Goal: Information Seeking & Learning: Check status

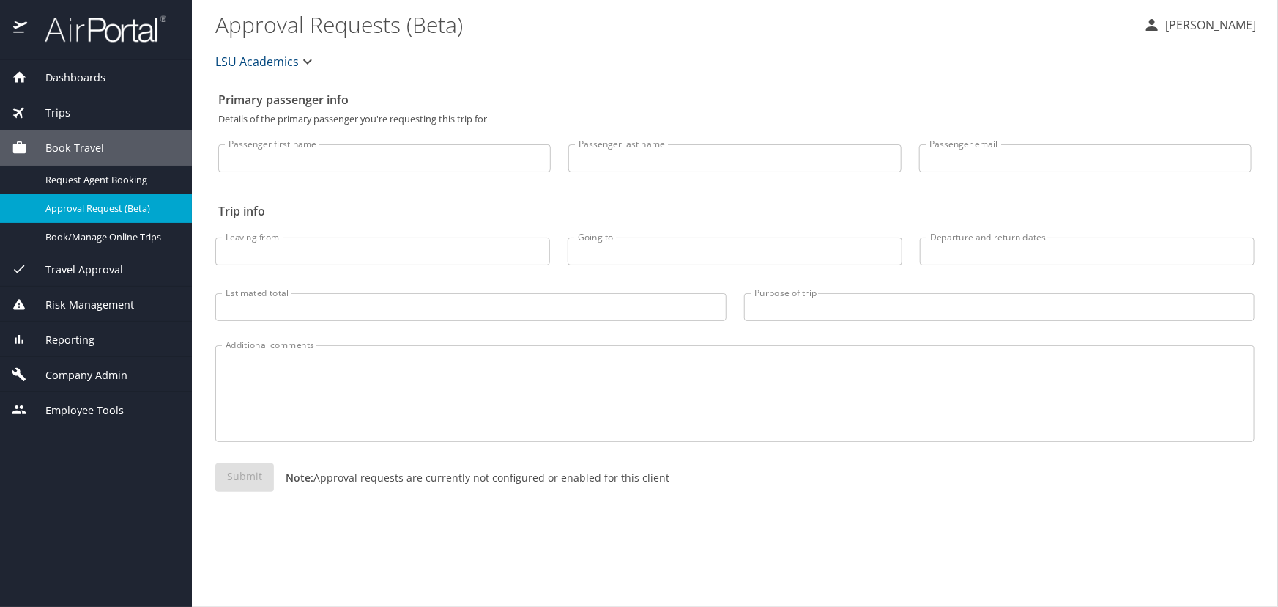
click at [26, 108] on icon at bounding box center [19, 112] width 21 height 21
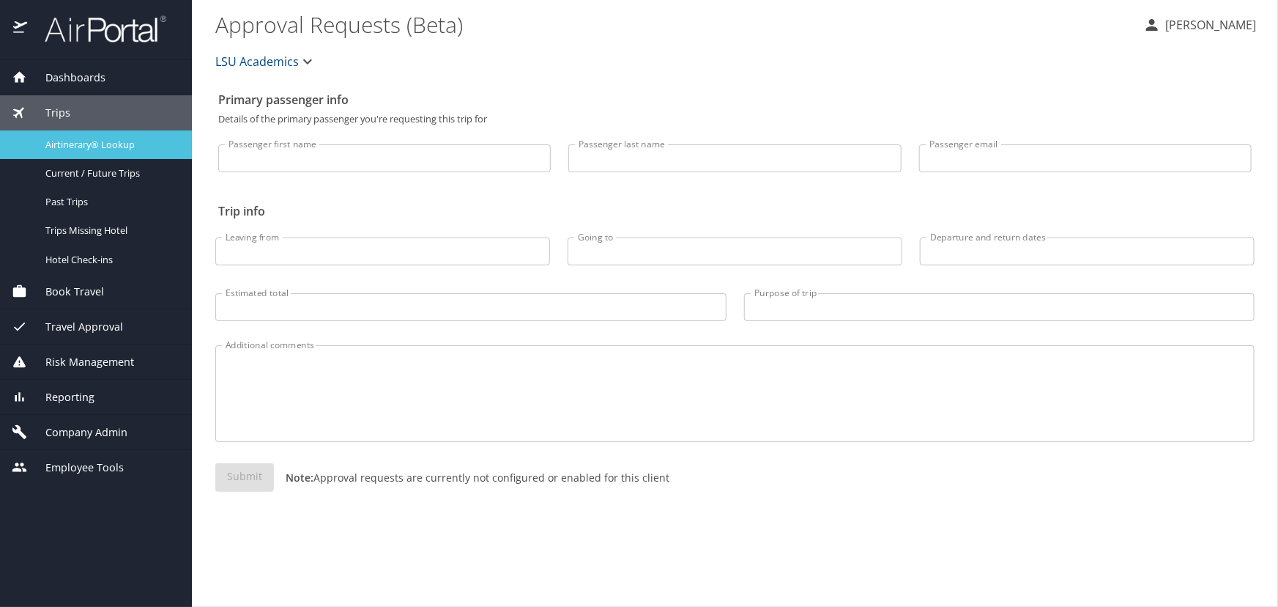
click at [48, 153] on link "Airtinerary® Lookup" at bounding box center [96, 144] width 192 height 29
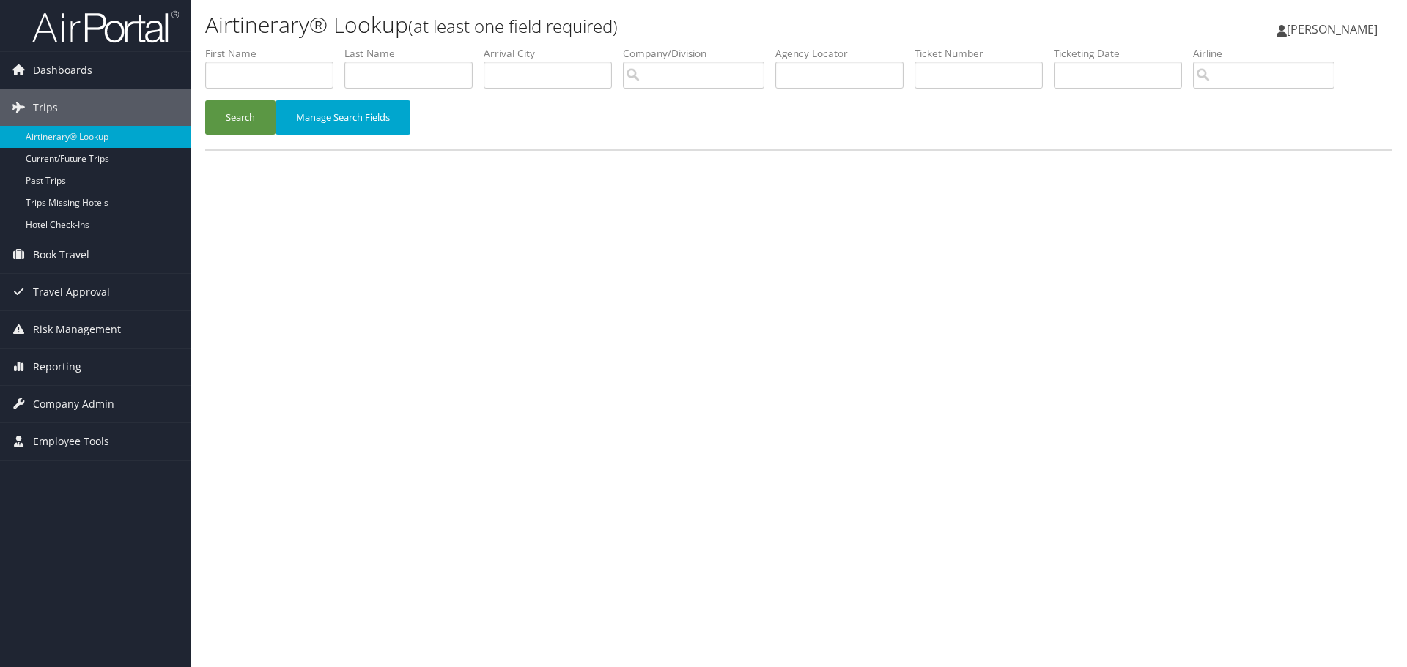
click at [1018, 96] on li "Ticket Number" at bounding box center [983, 72] width 139 height 53
click at [1016, 86] on input "text" at bounding box center [978, 75] width 128 height 27
click at [205, 100] on button "Search" at bounding box center [240, 117] width 70 height 34
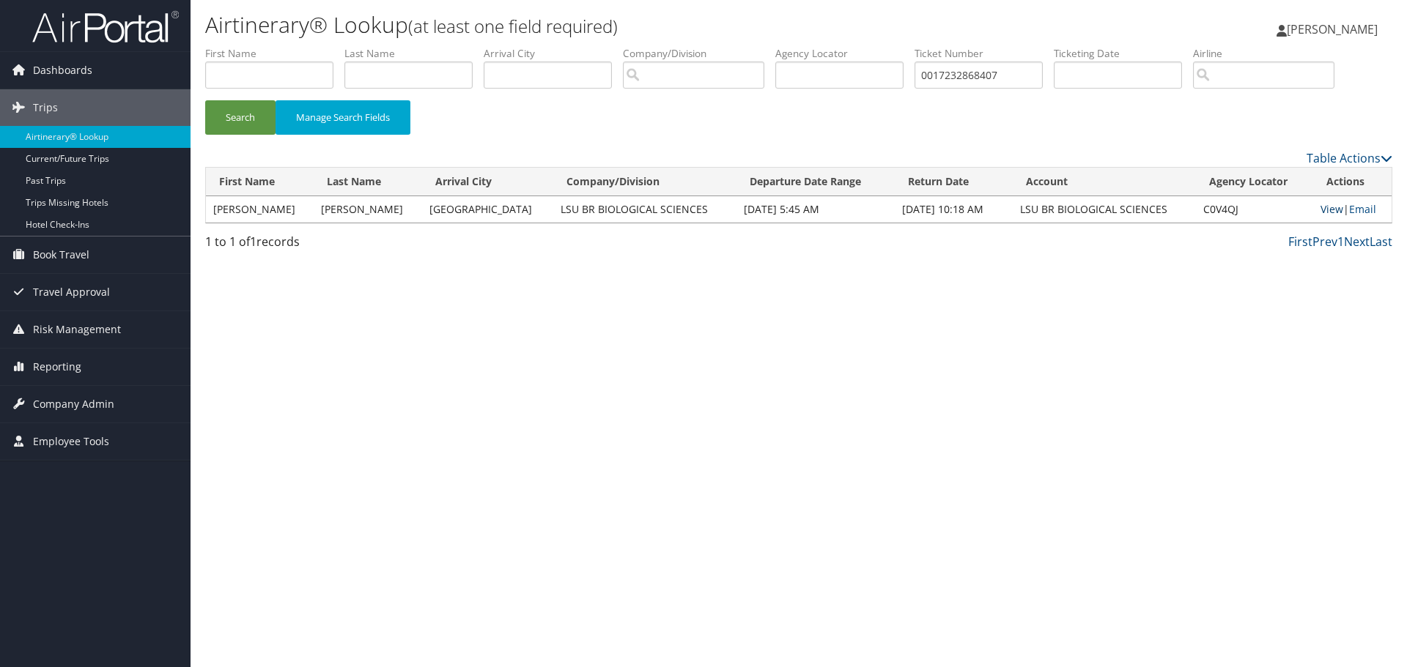
click at [1320, 214] on link "View" at bounding box center [1331, 209] width 23 height 14
drag, startPoint x: 1065, startPoint y: 81, endPoint x: 856, endPoint y: 68, distance: 209.2
click at [856, 46] on ul "First Name Last Name Departure City Arrival City Company/Division Airport/City …" at bounding box center [798, 46] width 1187 height 0
click at [1043, 75] on input "0017232868407" at bounding box center [978, 75] width 128 height 27
click at [1021, 75] on input "0017232868407" at bounding box center [978, 75] width 128 height 27
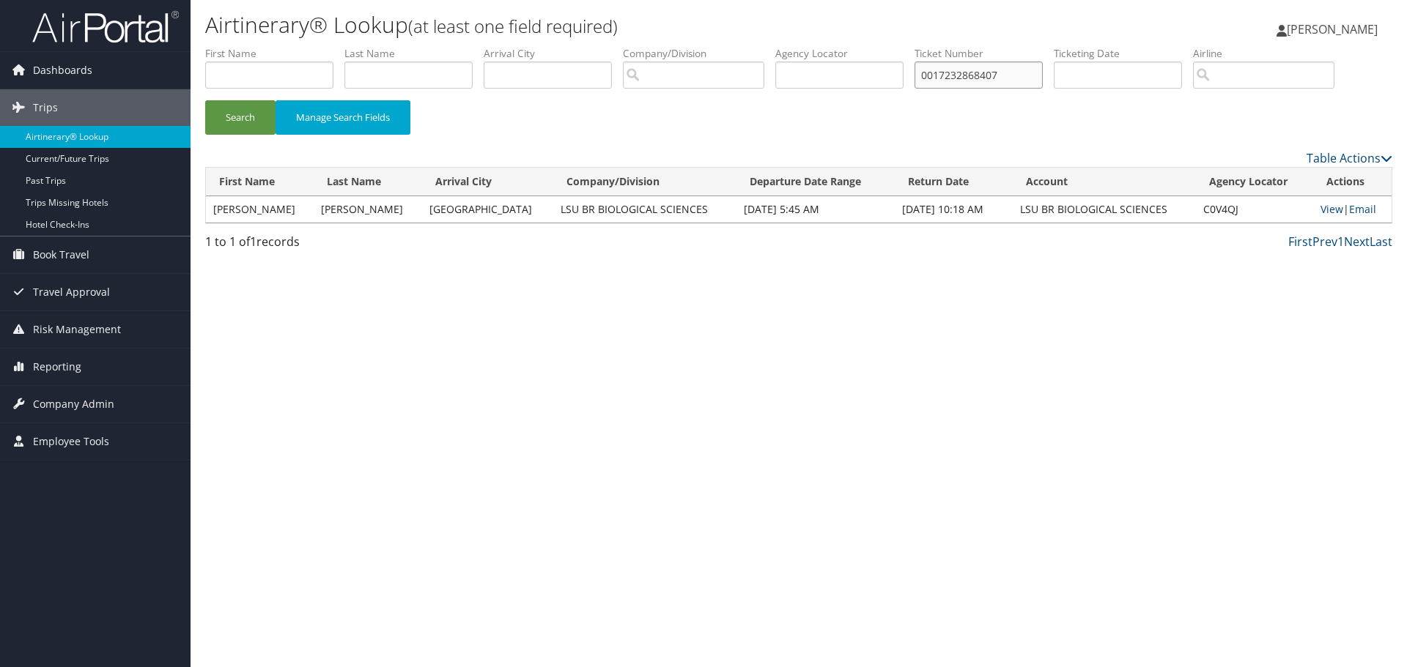
drag, startPoint x: 1022, startPoint y: 75, endPoint x: 907, endPoint y: 80, distance: 115.1
click at [907, 46] on ul "First Name Last Name Departure City Arrival City Company/Division Airport/City …" at bounding box center [798, 46] width 1187 height 0
paste input "308261725"
type input "0017308261725"
click at [205, 100] on button "Search" at bounding box center [240, 117] width 70 height 34
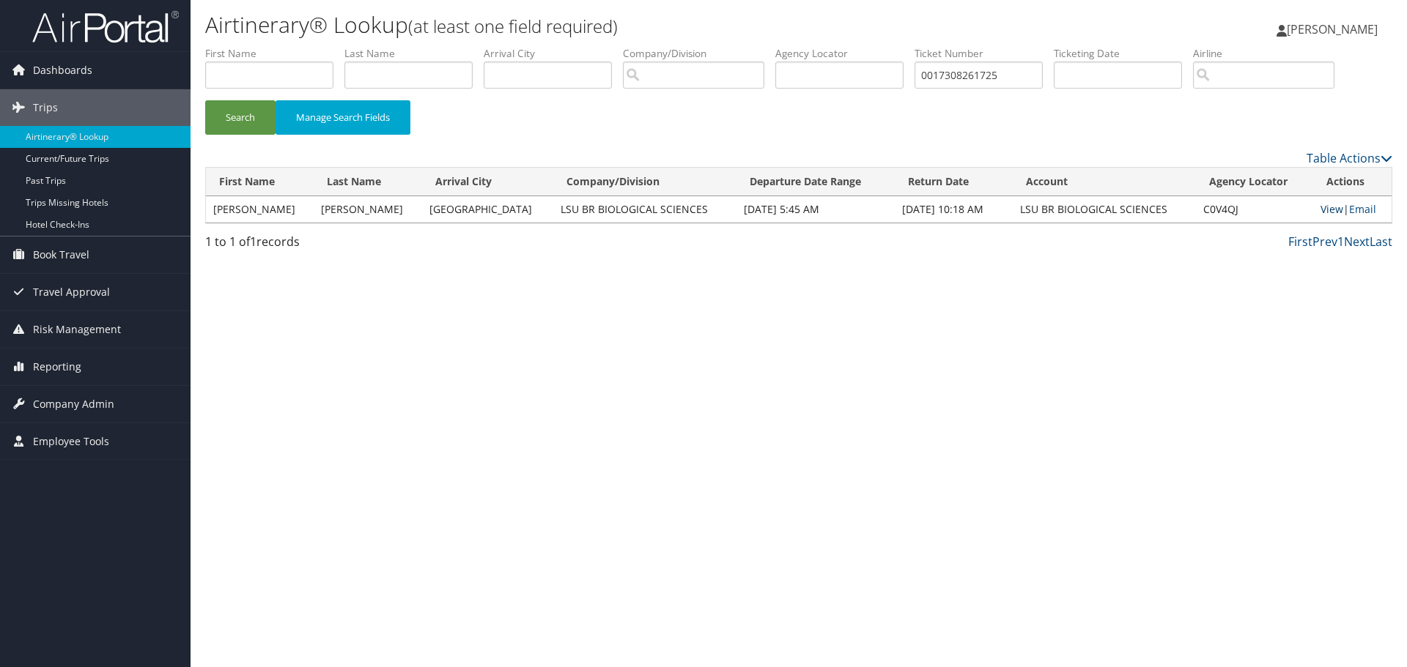
click at [1323, 214] on link "View" at bounding box center [1331, 209] width 23 height 14
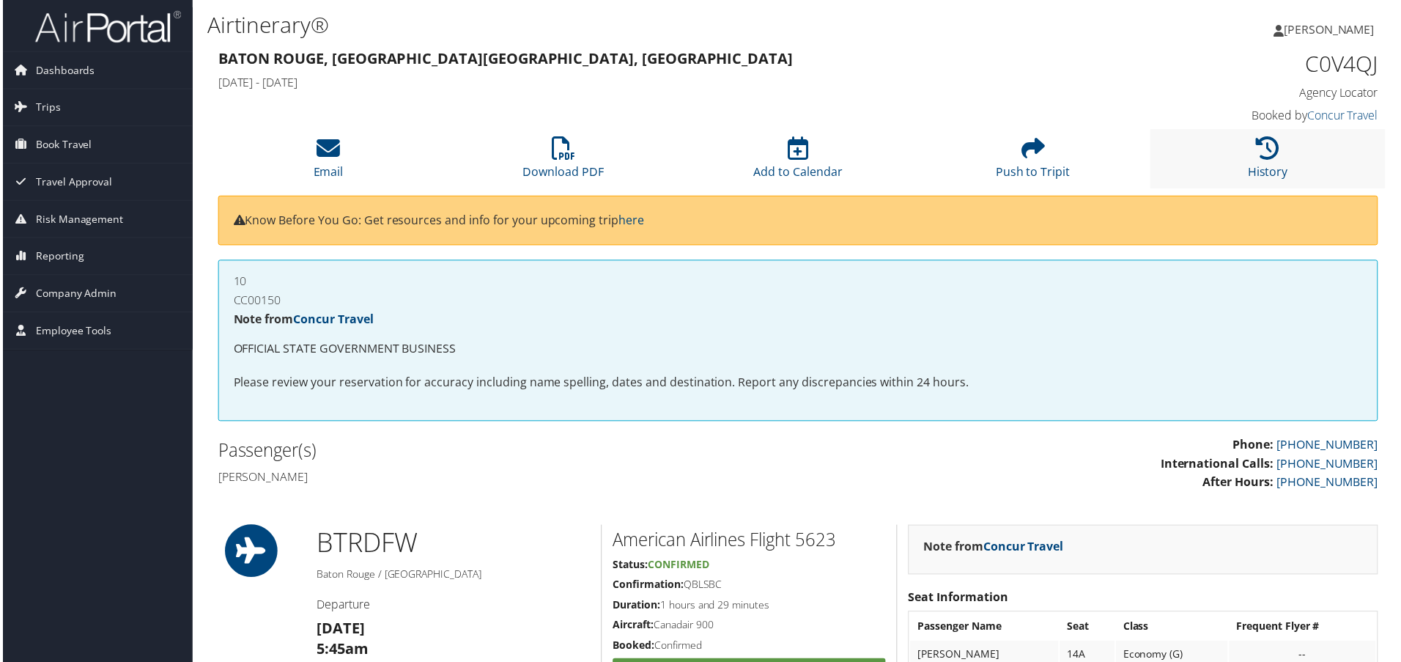
click at [1251, 154] on li "History" at bounding box center [1270, 159] width 236 height 59
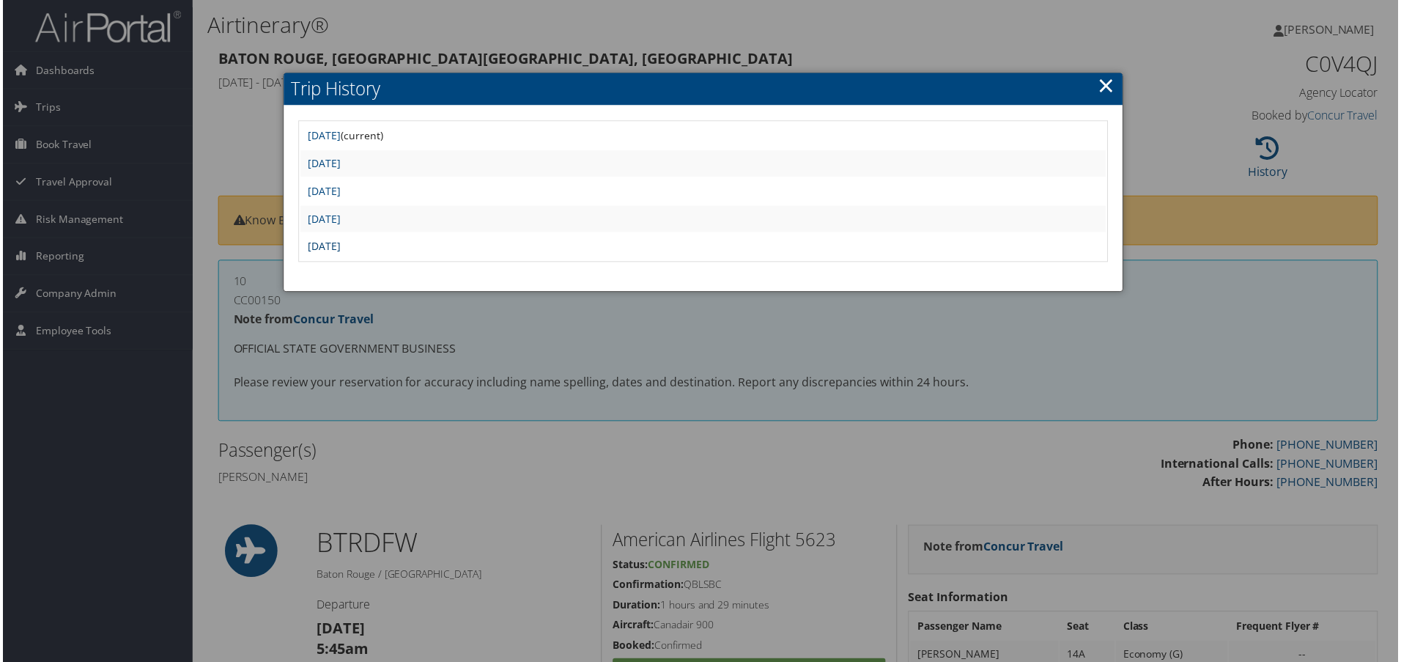
click at [339, 245] on link "Fri Apr 18 09:42:40 MDT 2025" at bounding box center [322, 247] width 33 height 14
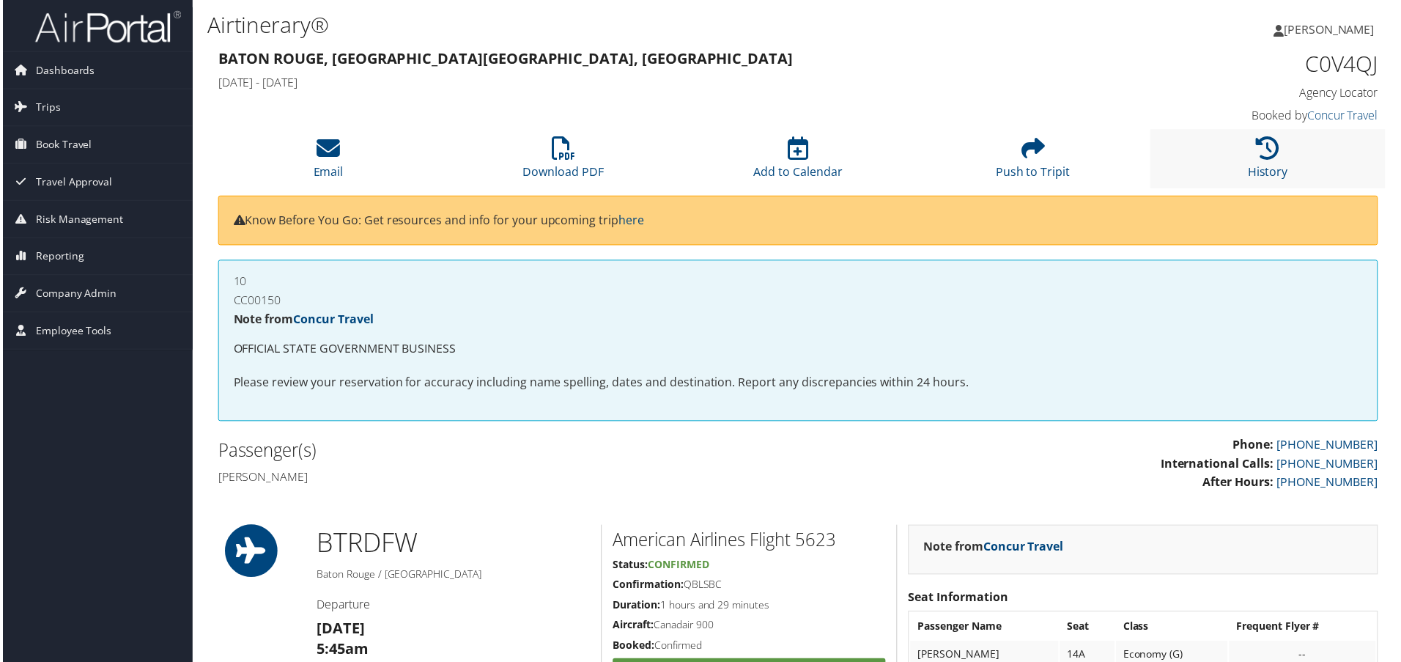
click at [1300, 140] on li "History" at bounding box center [1270, 159] width 236 height 59
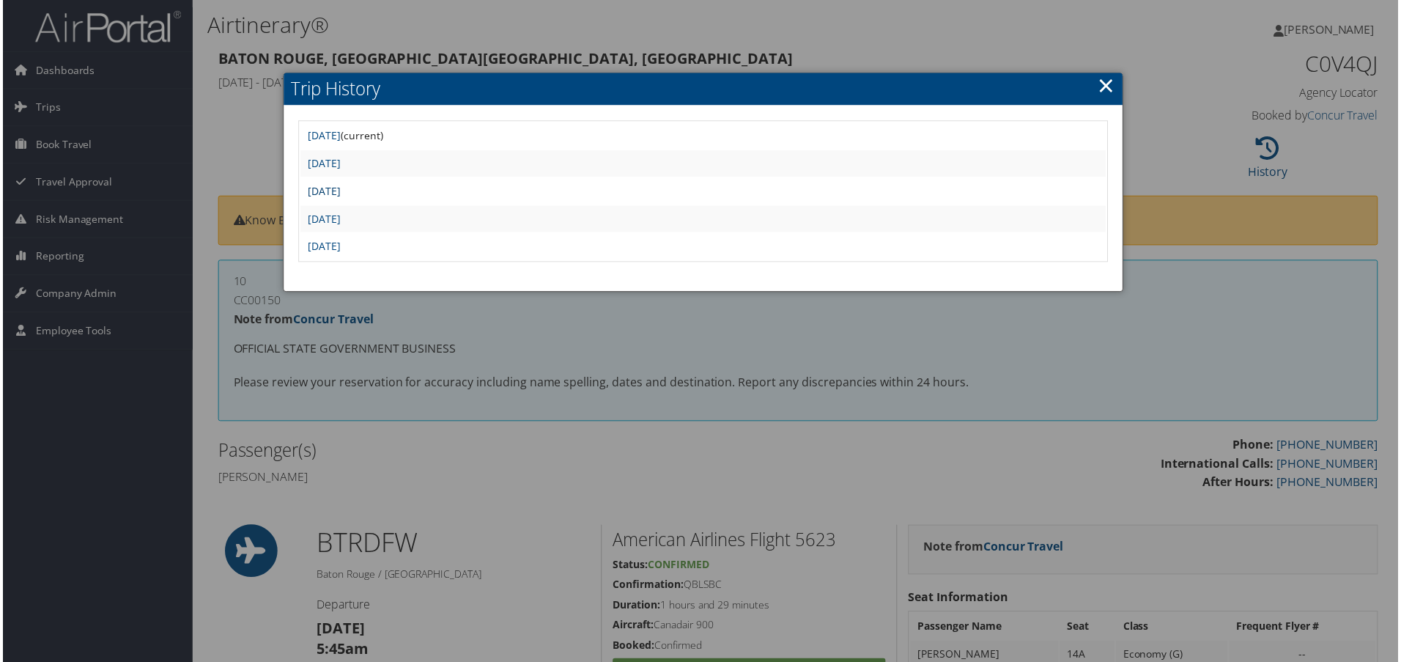
click at [339, 196] on link "[DATE]" at bounding box center [322, 192] width 33 height 14
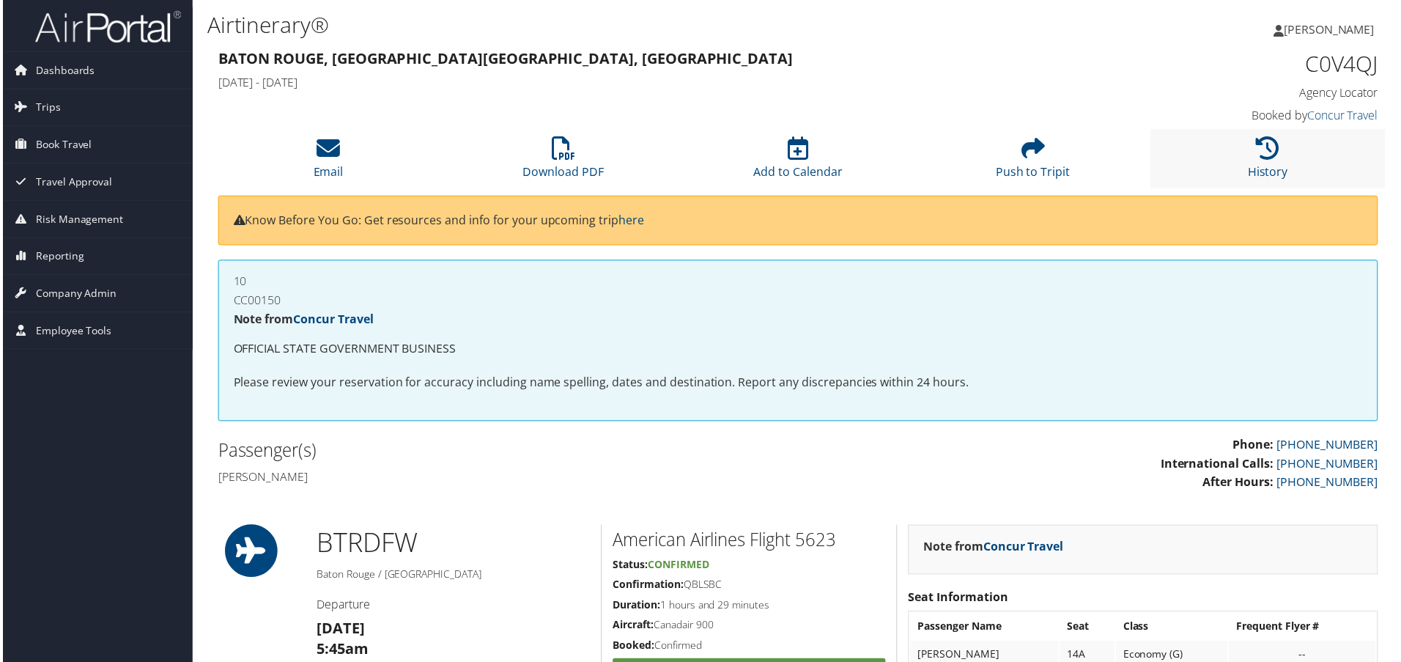
click at [1289, 170] on li "History" at bounding box center [1270, 159] width 236 height 59
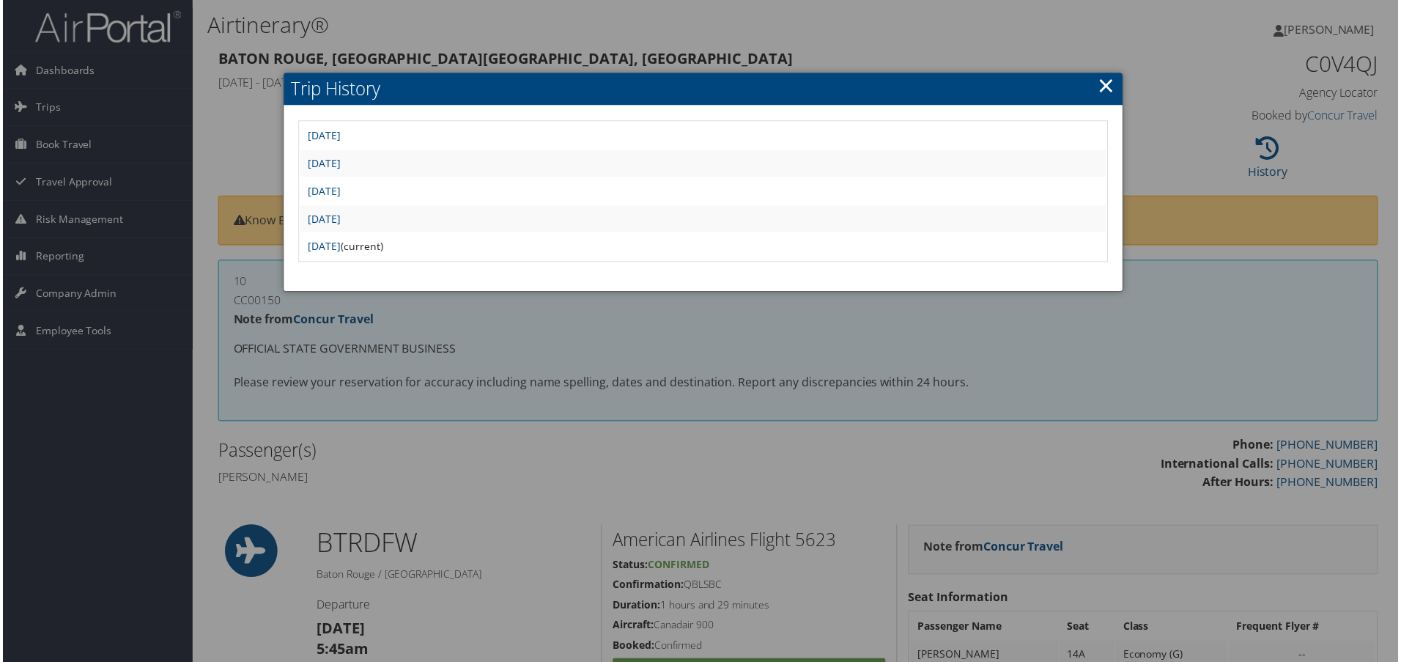
drag, startPoint x: 816, startPoint y: 408, endPoint x: 826, endPoint y: 405, distance: 10.0
click at [819, 408] on div at bounding box center [703, 333] width 1407 height 667
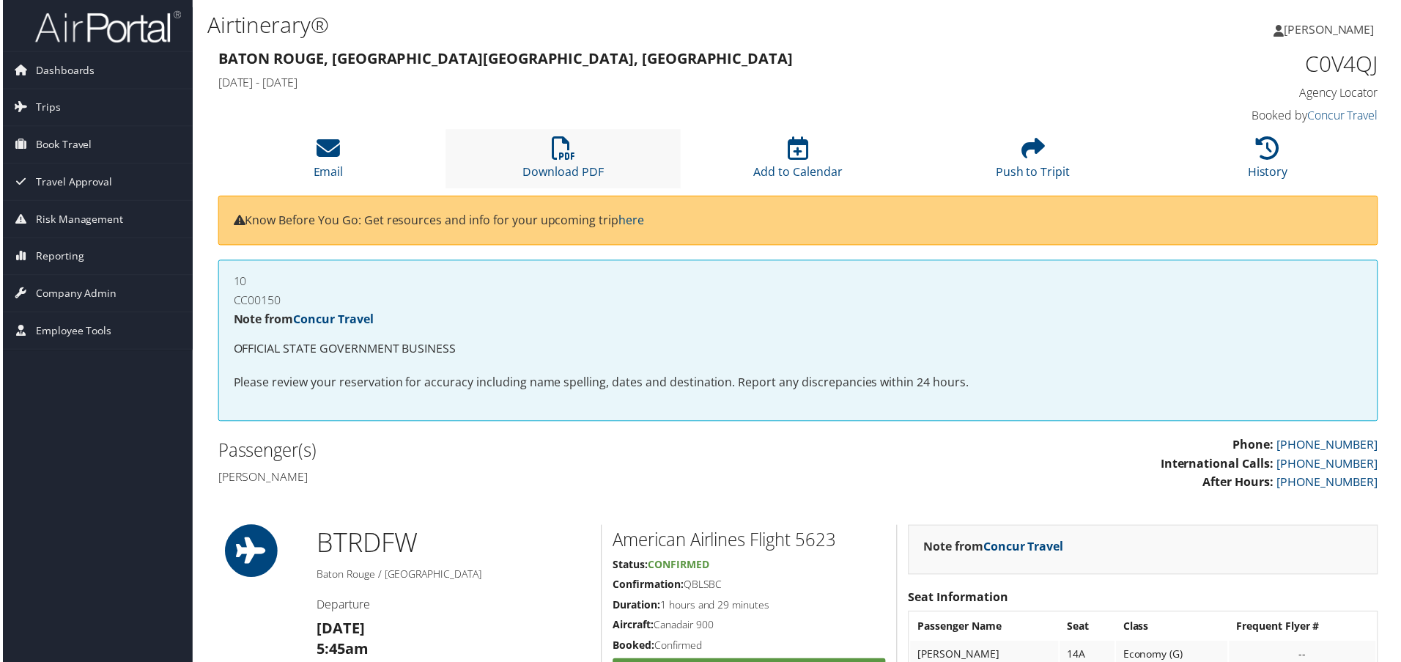
click at [547, 155] on li "Download PDF" at bounding box center [563, 159] width 236 height 59
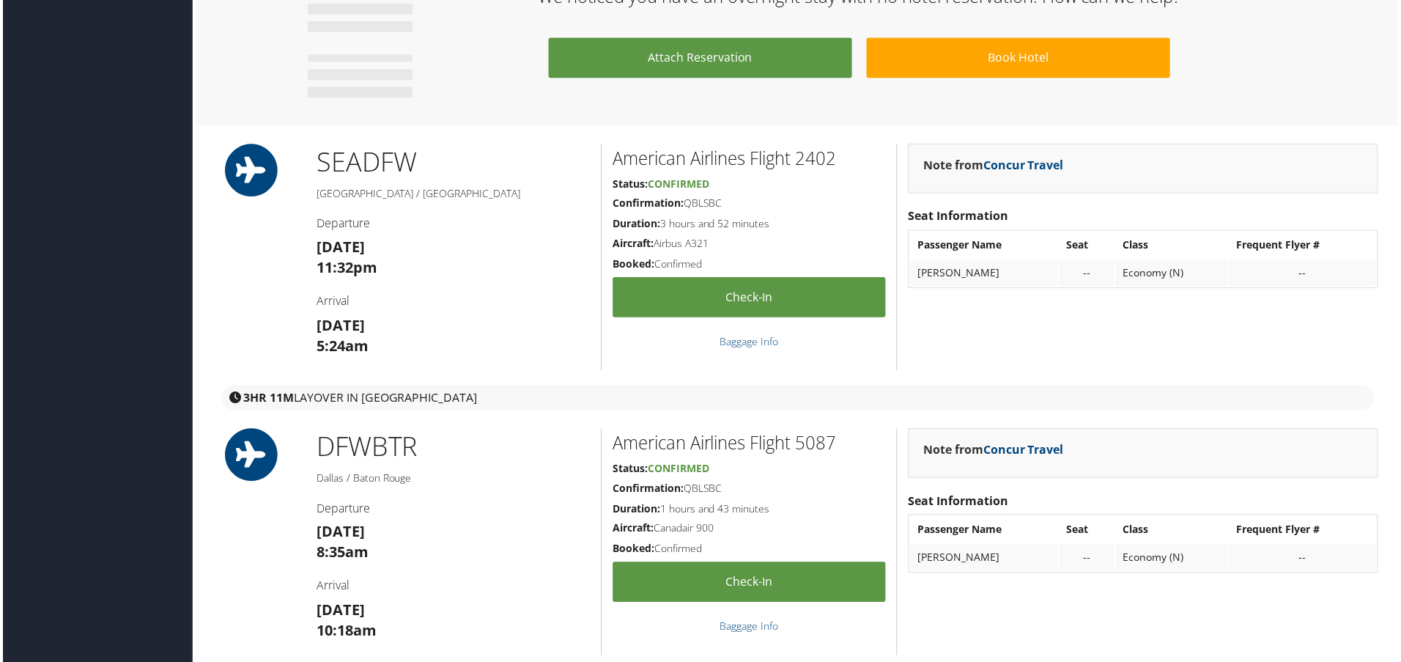
scroll to position [1588, 0]
